Goal: Check status: Check status

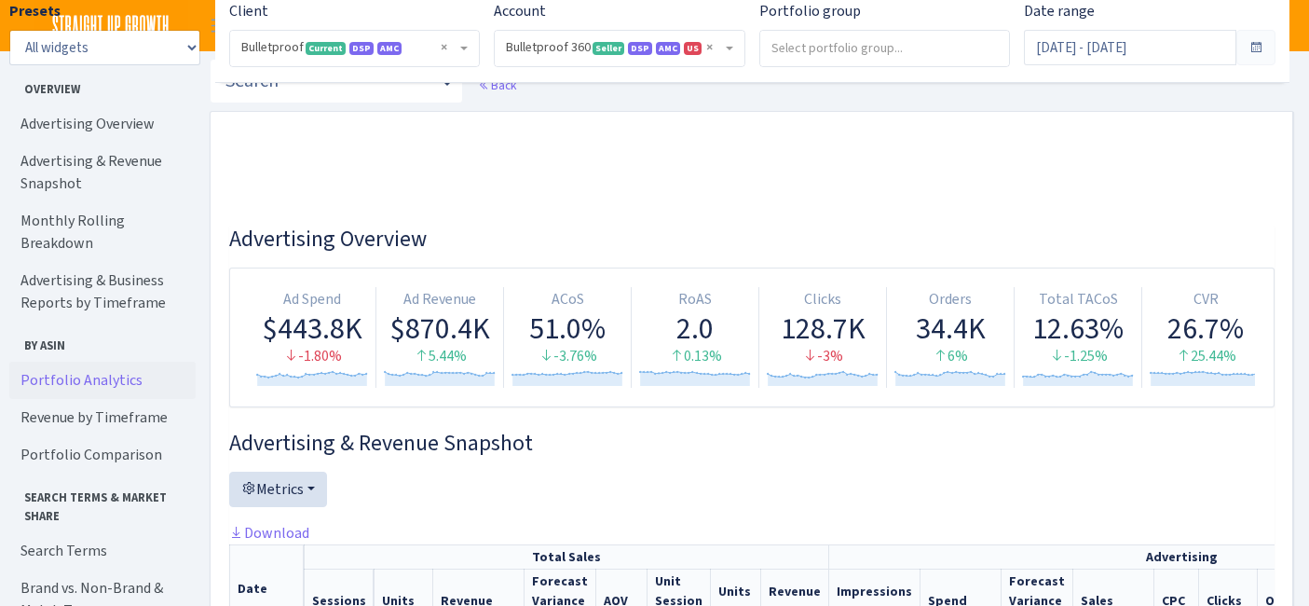
select select "3235730245795869"
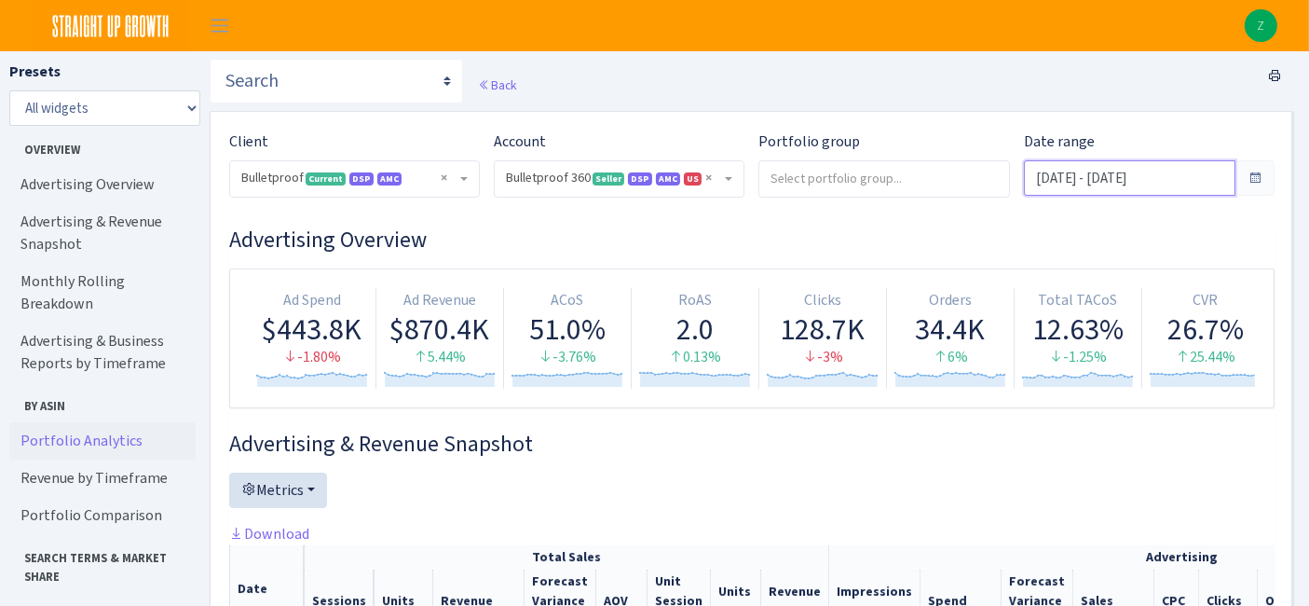
click at [1085, 177] on input "Sep 1, 2025 - Sep 30, 2025" at bounding box center [1130, 177] width 212 height 35
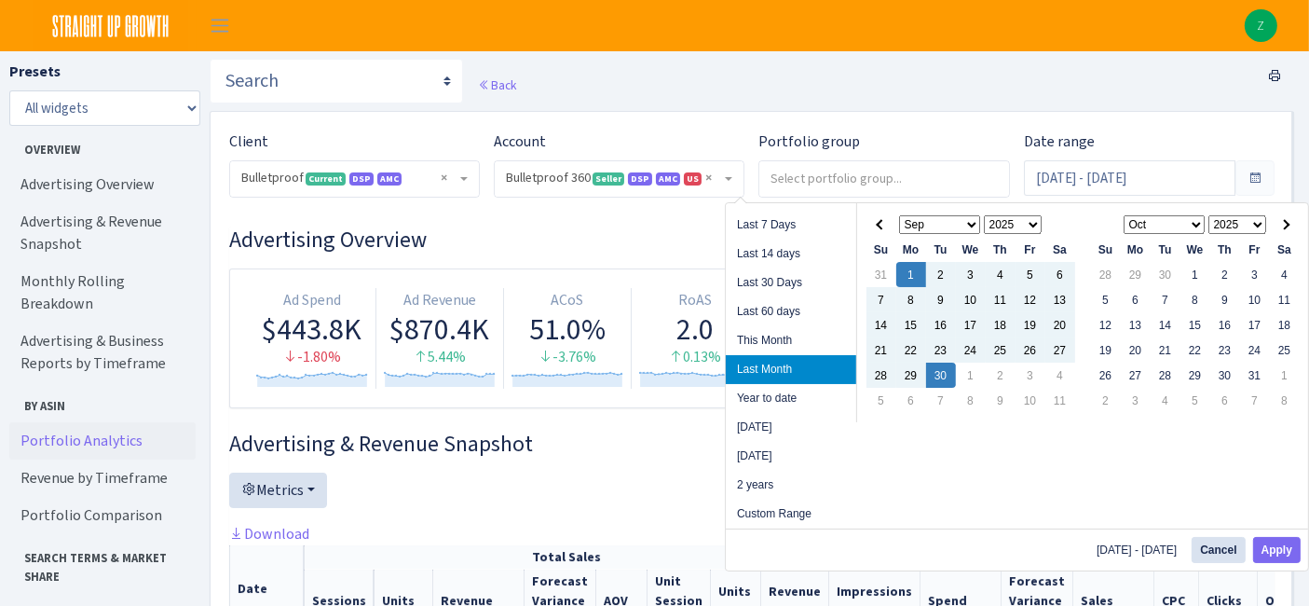
click at [780, 388] on li "Year to date" at bounding box center [791, 398] width 130 height 29
type input "[DATE] - [DATE]"
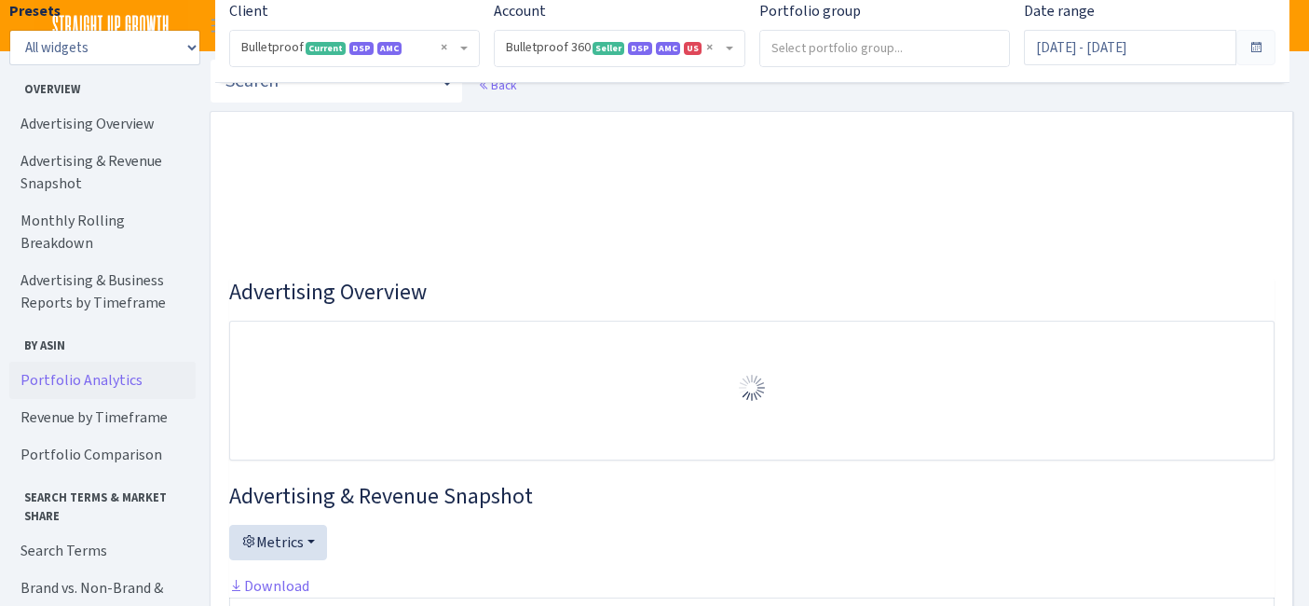
select select "3235730245795869"
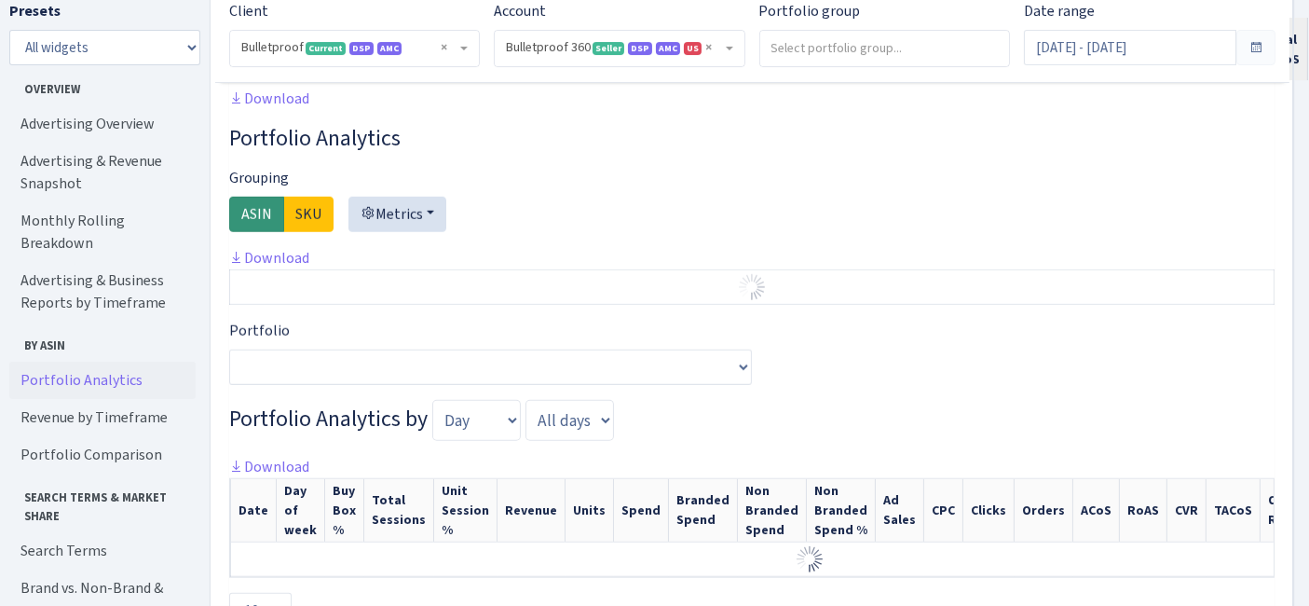
click at [95, 362] on link "Portfolio Analytics" at bounding box center [102, 380] width 186 height 37
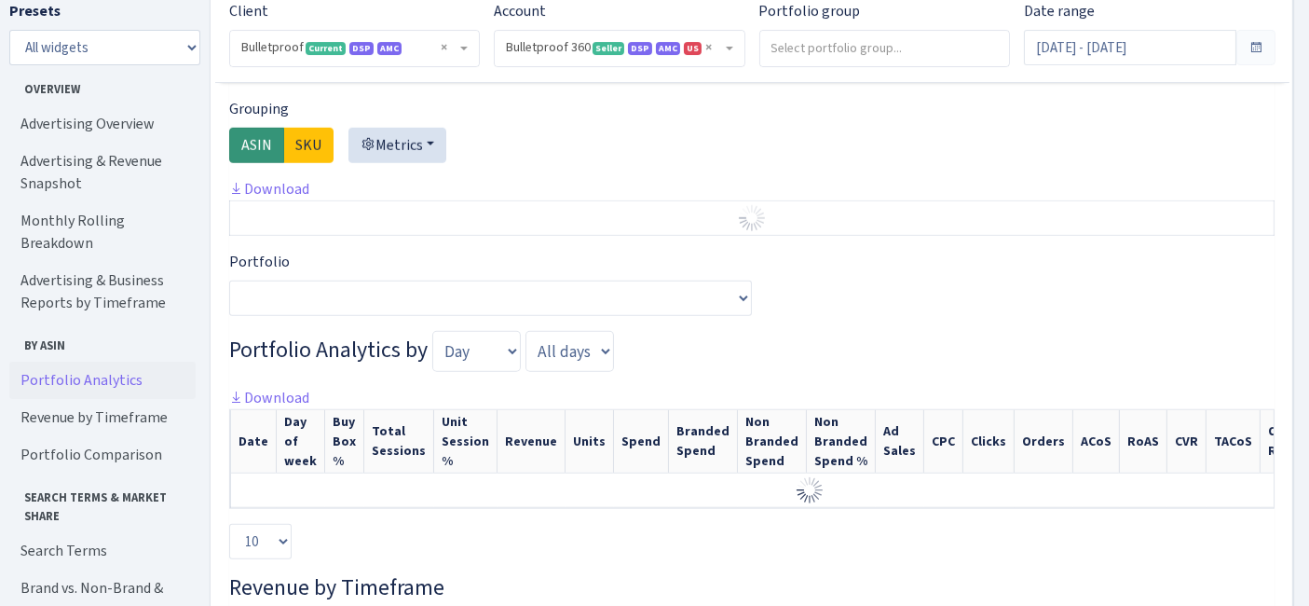
scroll to position [1681, 0]
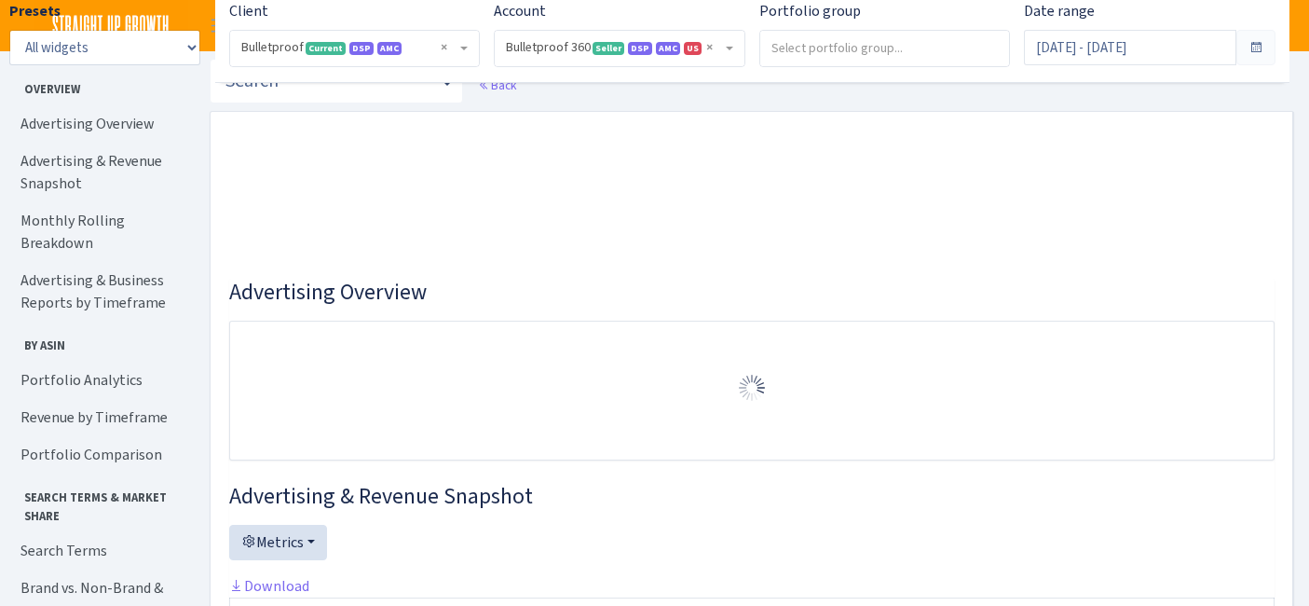
select select "3235730245795869"
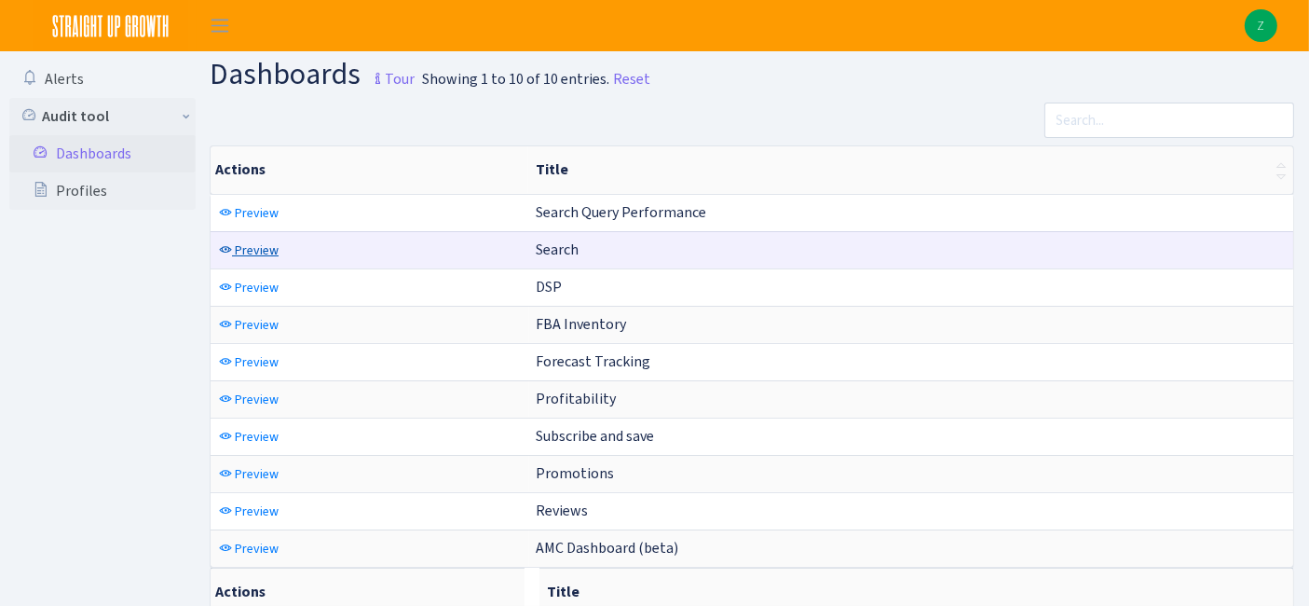
click at [251, 256] on link "Preview" at bounding box center [248, 250] width 69 height 29
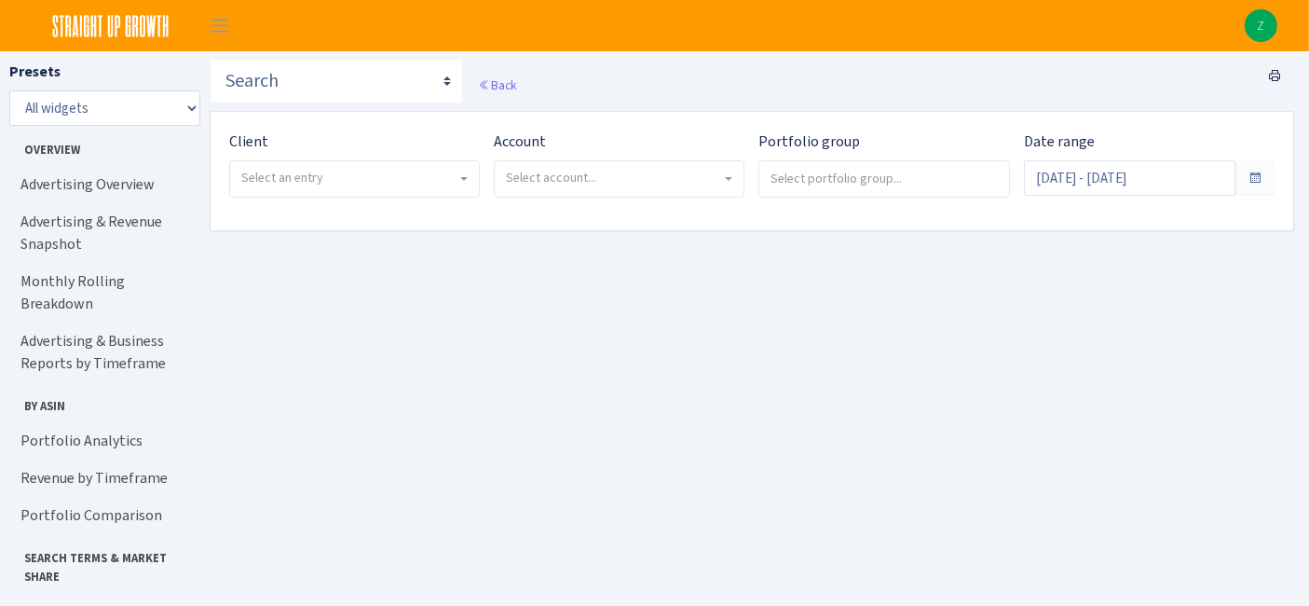
click at [433, 179] on span "Select an entry" at bounding box center [348, 178] width 215 height 19
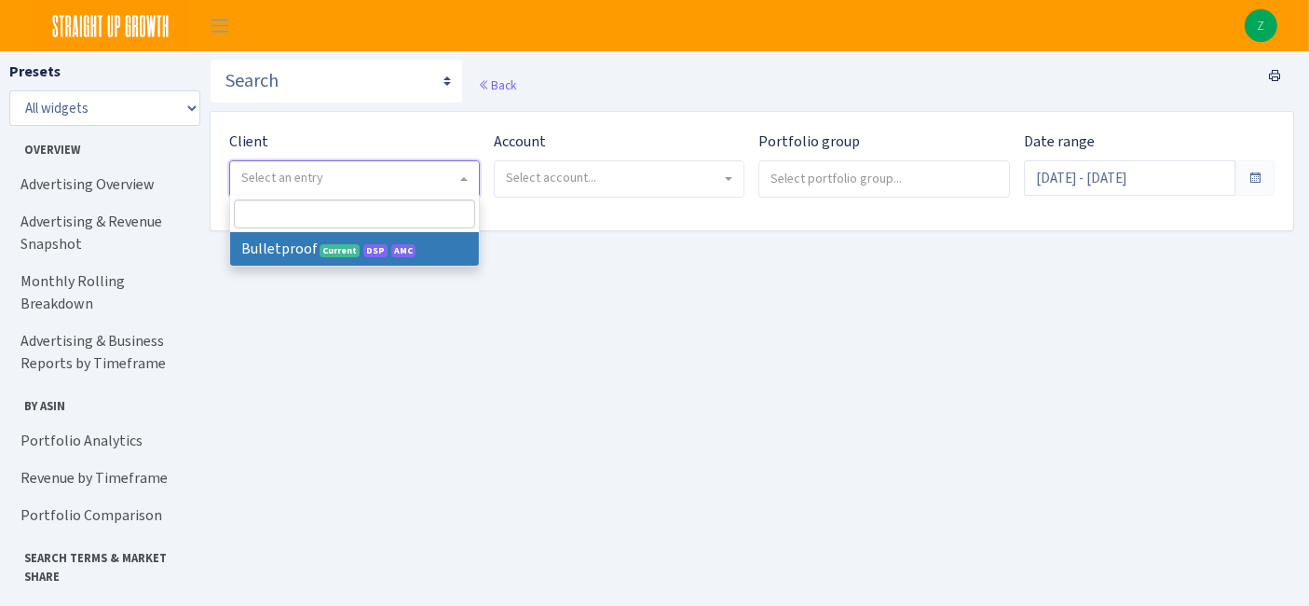
select select "409"
select select
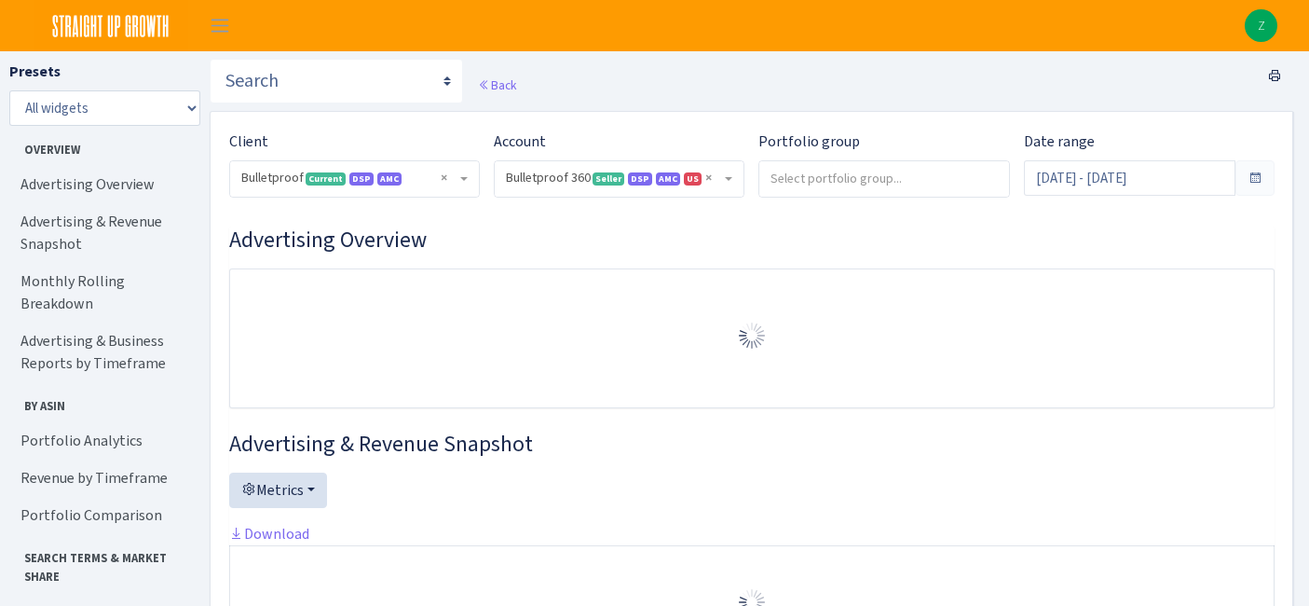
select select "3235730245795869"
click at [1131, 188] on input "[DATE] - [DATE]" at bounding box center [1130, 177] width 212 height 35
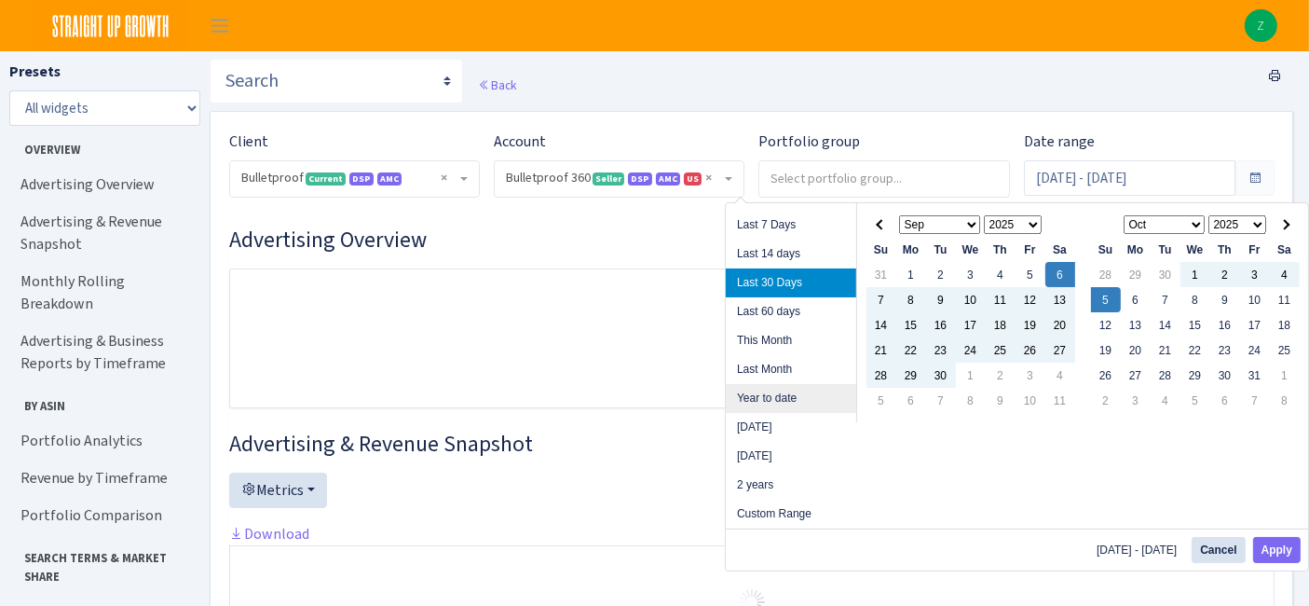
click at [776, 392] on li "Year to date" at bounding box center [791, 398] width 130 height 29
type input "Jan 1, 2025 - Oct 5, 2025"
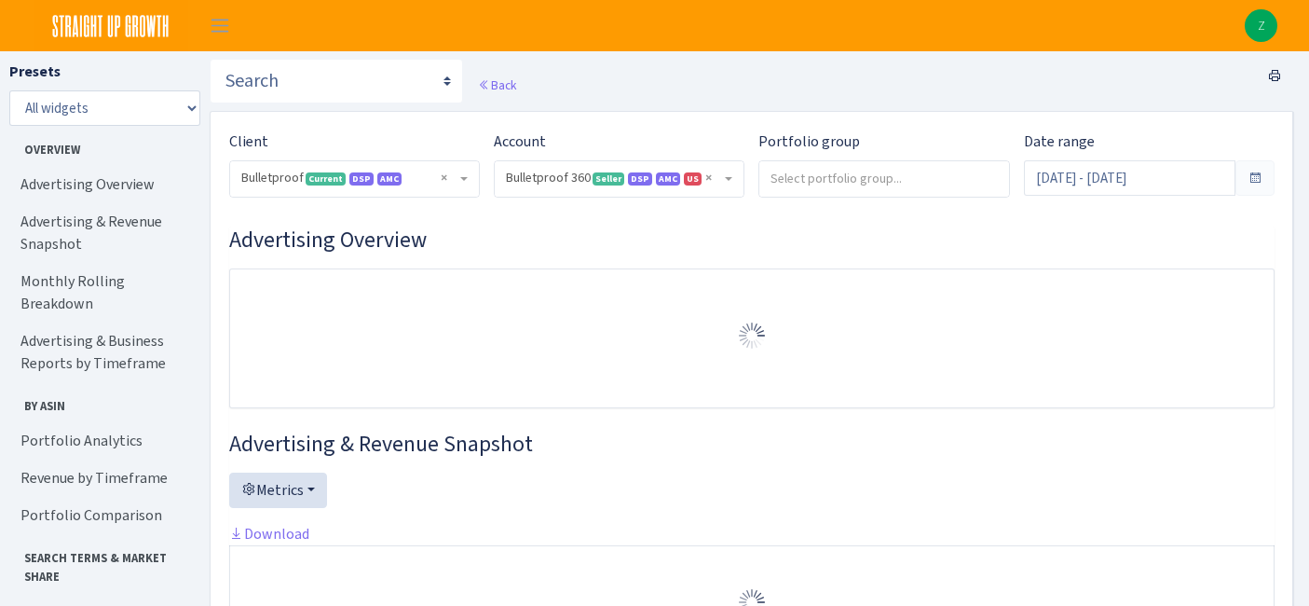
select select "3235730245795869"
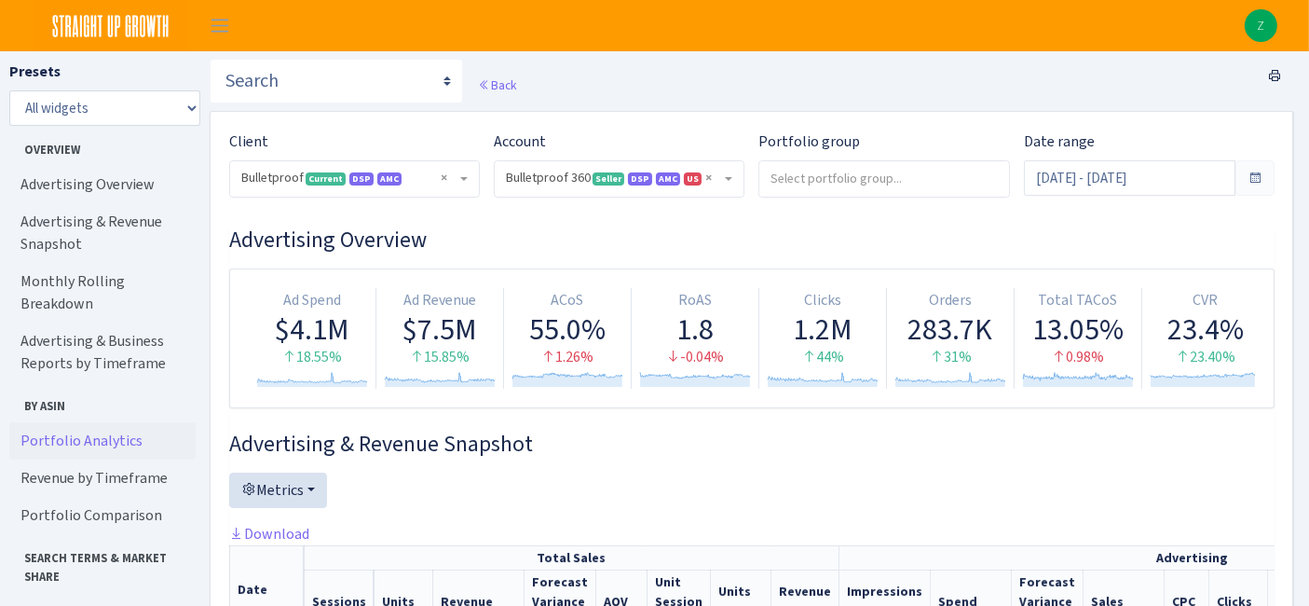
click at [70, 423] on link "Portfolio Analytics" at bounding box center [102, 440] width 186 height 37
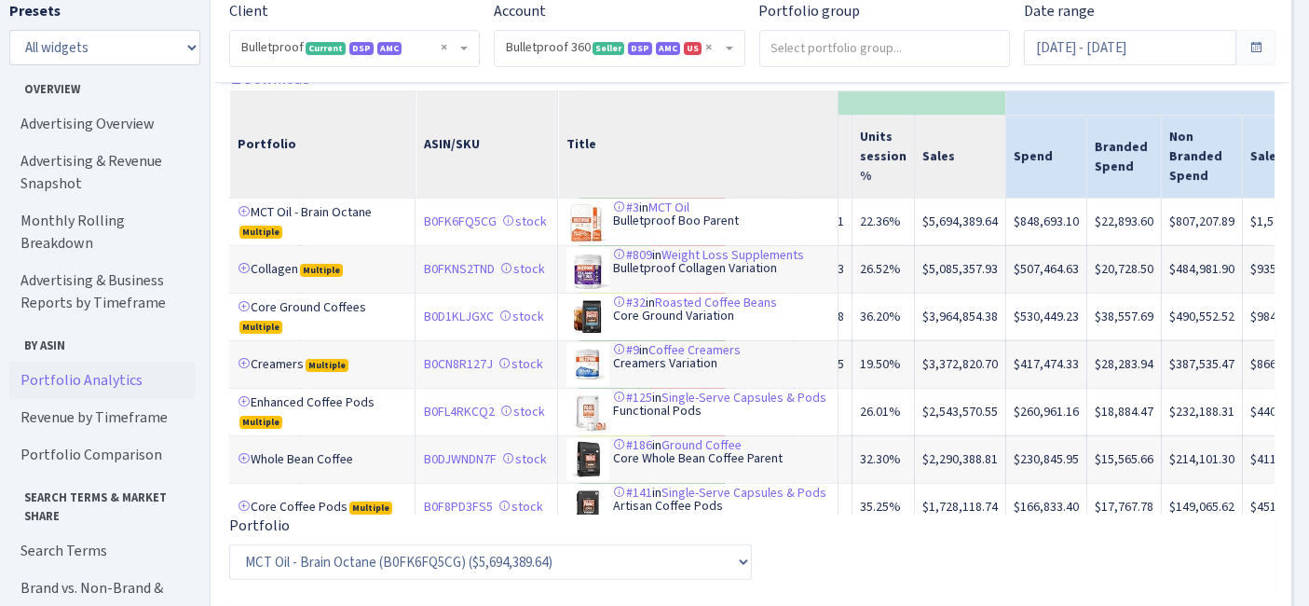
scroll to position [0, 258]
click at [1060, 68] on div at bounding box center [751, 28] width 1045 height 80
